Goal: Find specific page/section: Find specific page/section

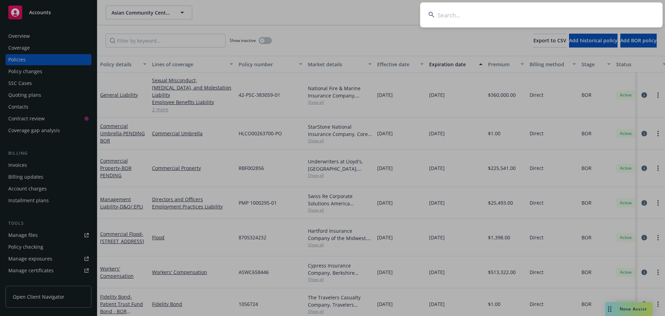
scroll to position [69, 0]
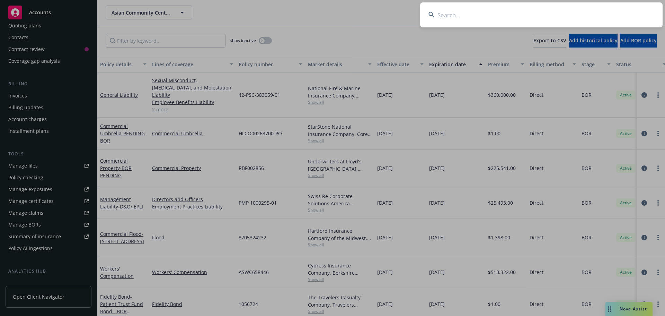
click at [445, 17] on input at bounding box center [541, 14] width 242 height 25
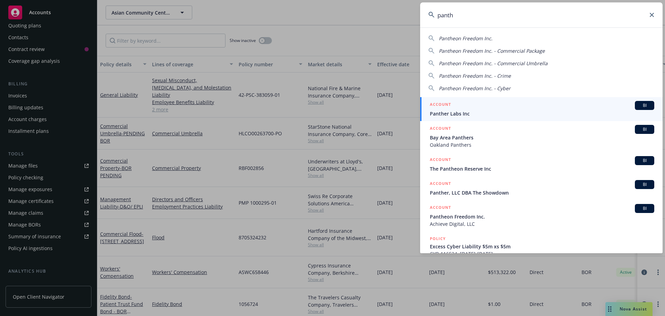
click at [469, 37] on span "Pantheon Freedom Inc." at bounding box center [466, 38] width 54 height 7
type input "Pantheon Freedom Inc."
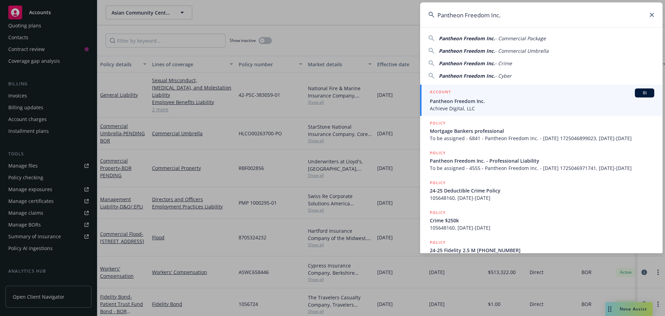
click at [531, 95] on div "ACCOUNT BI" at bounding box center [542, 92] width 224 height 9
